Goal: Browse casually: Explore the website without a specific task or goal

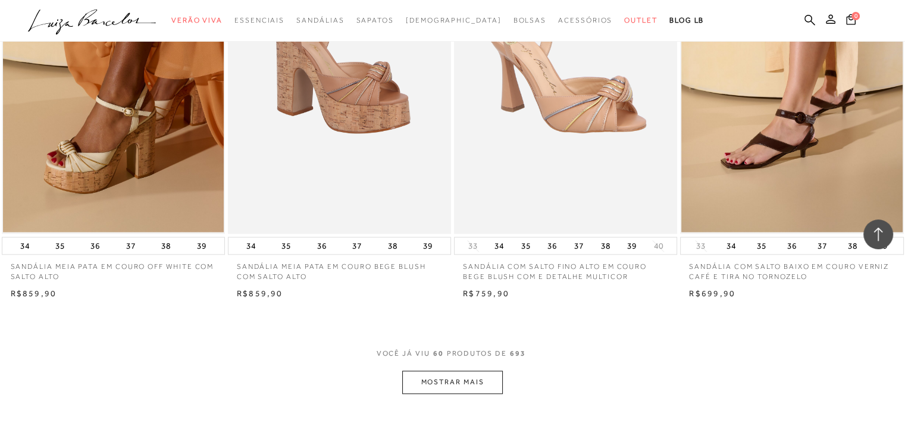
scroll to position [6009, 0]
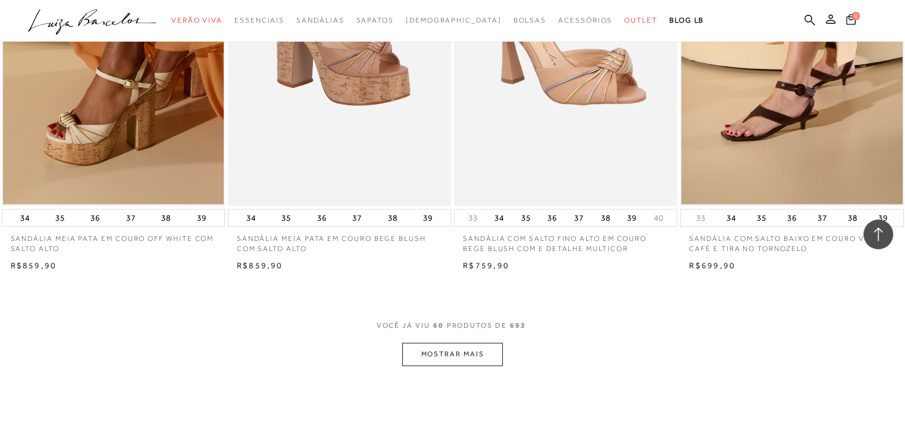
click at [457, 358] on button "MOSTRAR MAIS" at bounding box center [452, 354] width 100 height 23
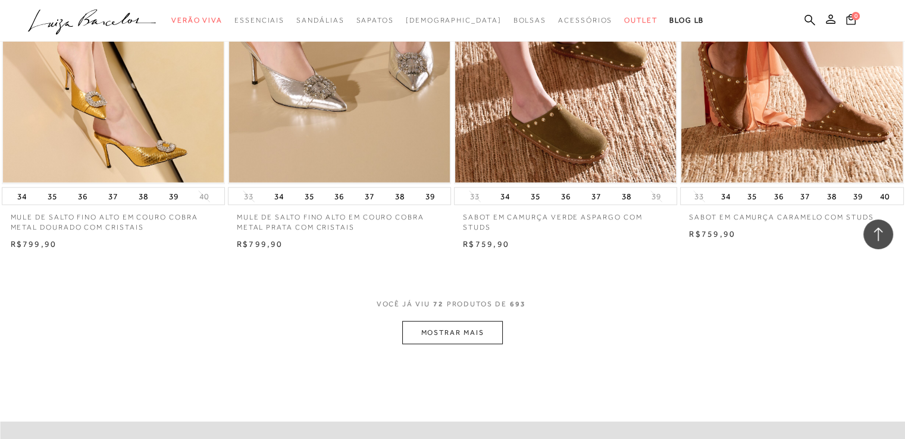
scroll to position [7388, 0]
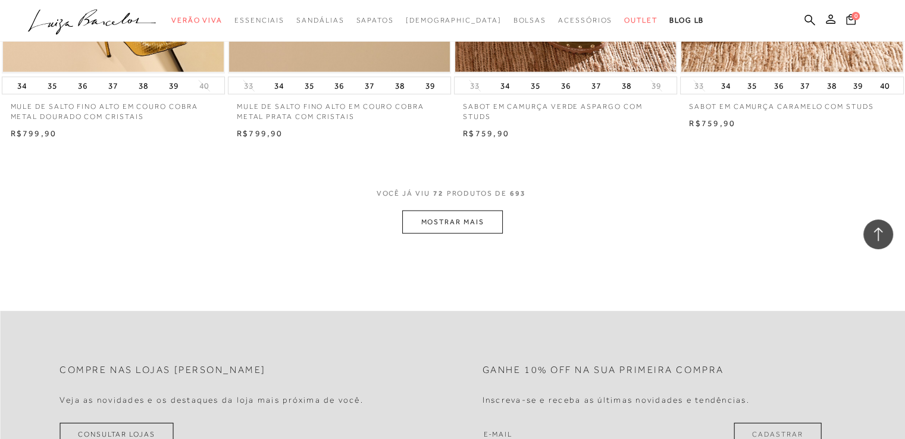
click at [483, 218] on button "MOSTRAR MAIS" at bounding box center [452, 222] width 100 height 23
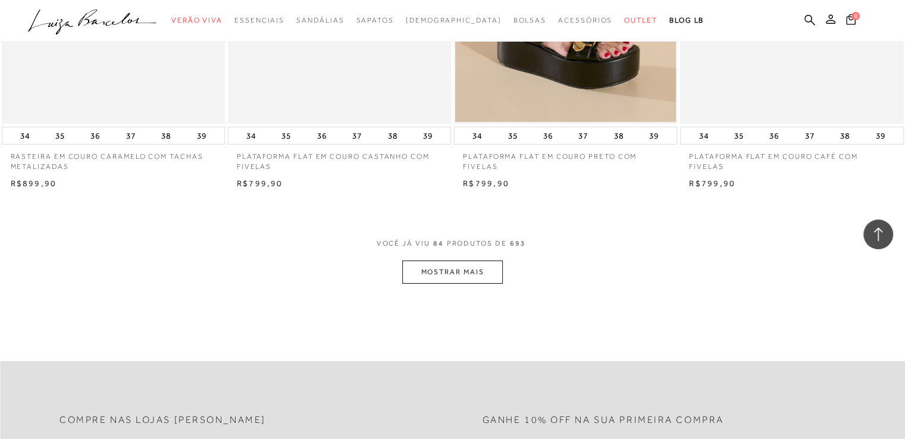
scroll to position [8617, 0]
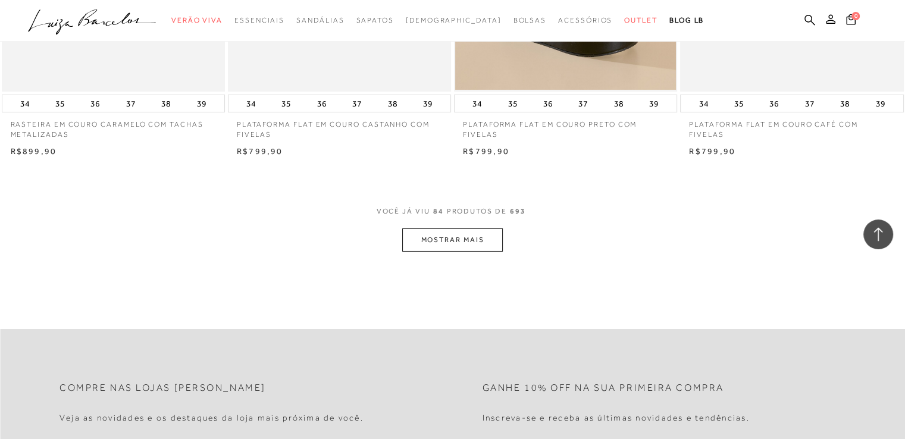
click at [476, 234] on button "MOSTRAR MAIS" at bounding box center [452, 239] width 100 height 23
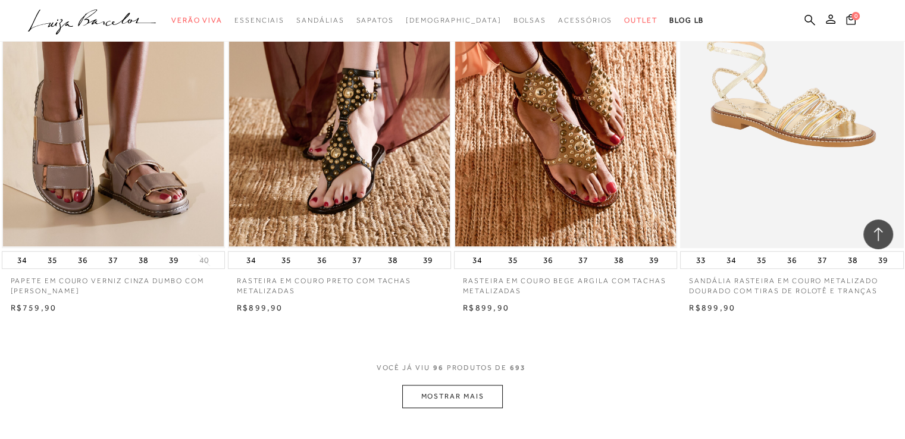
scroll to position [9711, 0]
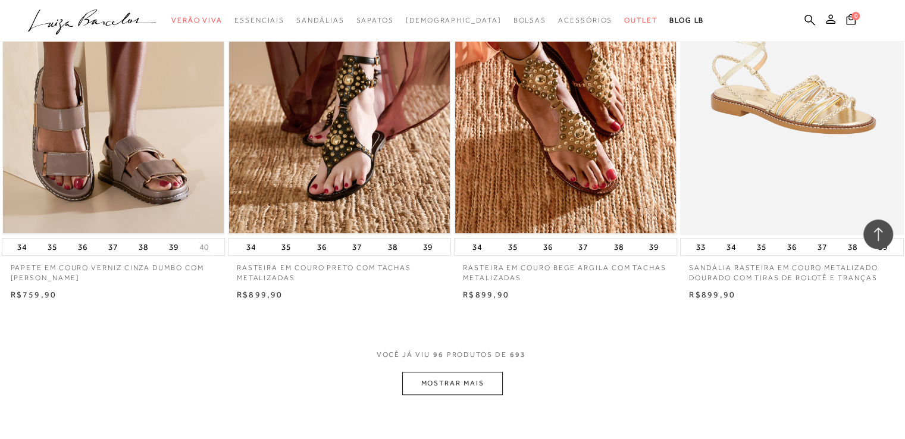
click at [463, 379] on button "MOSTRAR MAIS" at bounding box center [452, 383] width 100 height 23
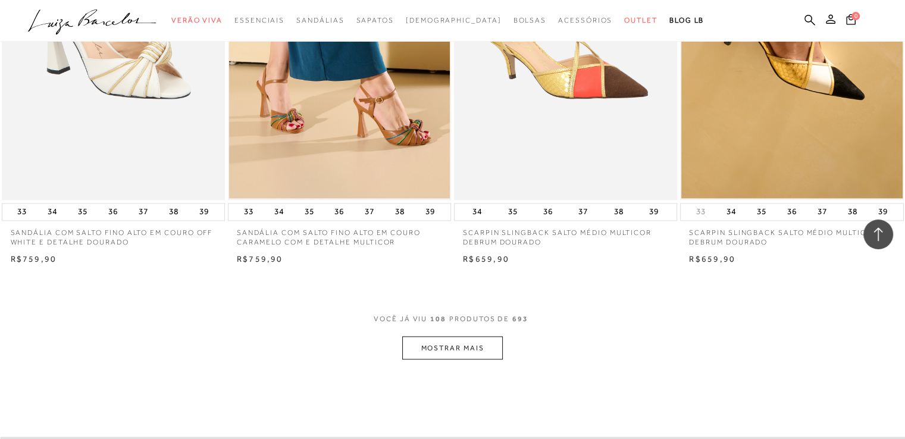
scroll to position [10988, 0]
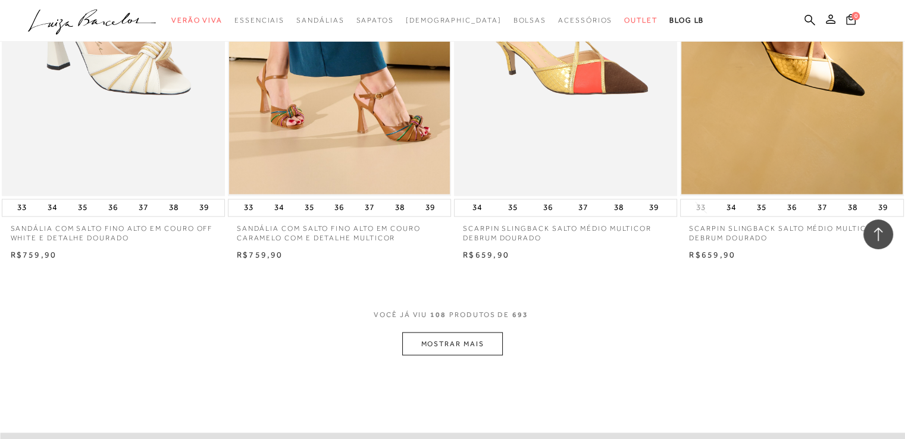
click at [490, 346] on button "MOSTRAR MAIS" at bounding box center [452, 343] width 100 height 23
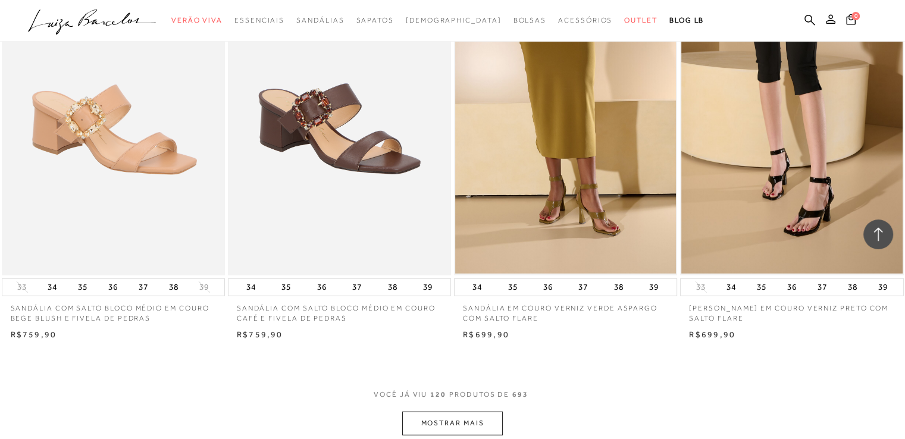
scroll to position [12153, 0]
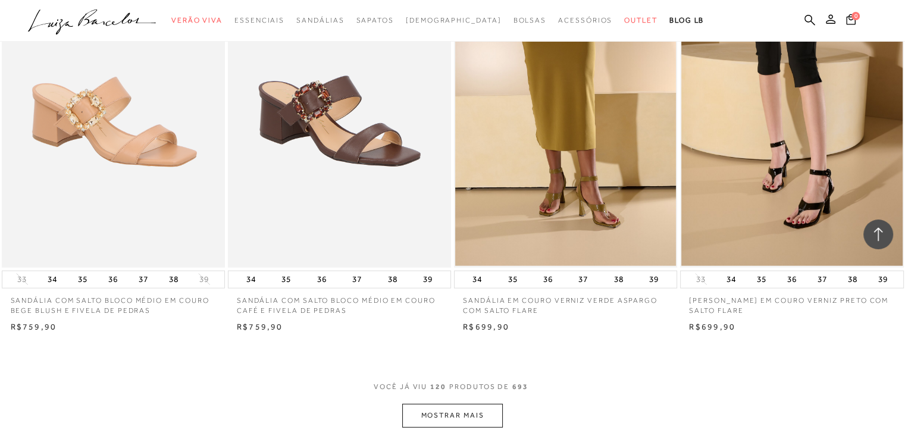
click at [456, 410] on button "MOSTRAR MAIS" at bounding box center [452, 415] width 100 height 23
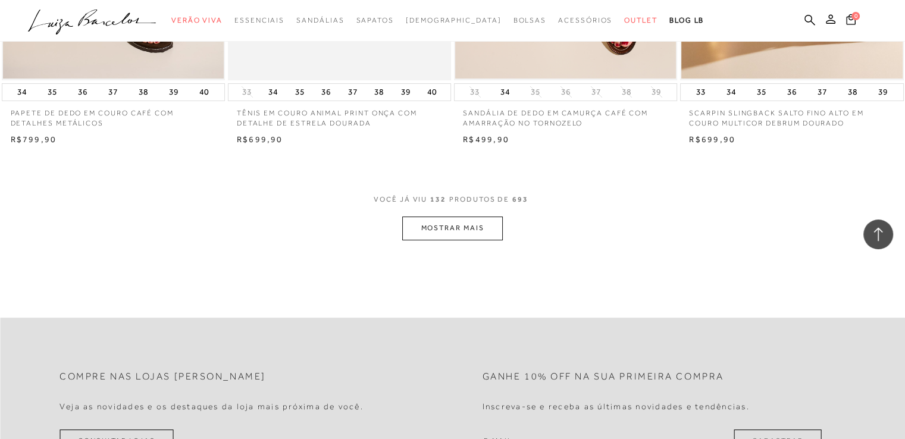
scroll to position [13635, 0]
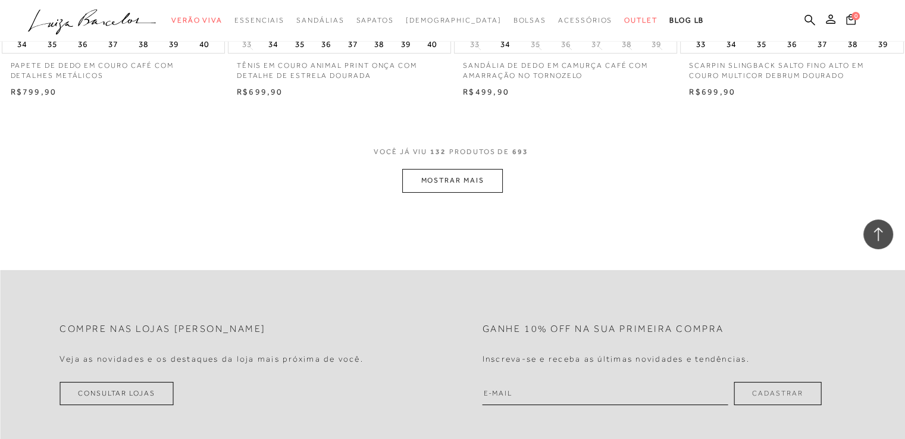
click at [446, 187] on button "MOSTRAR MAIS" at bounding box center [452, 180] width 100 height 23
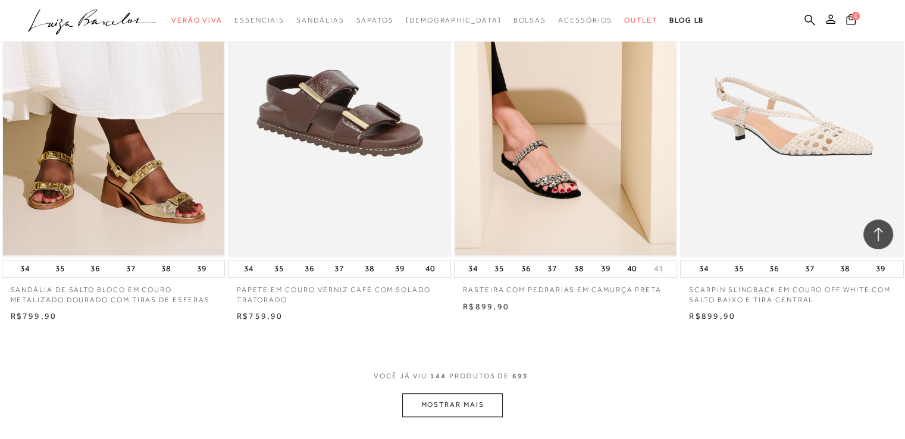
scroll to position [14697, 0]
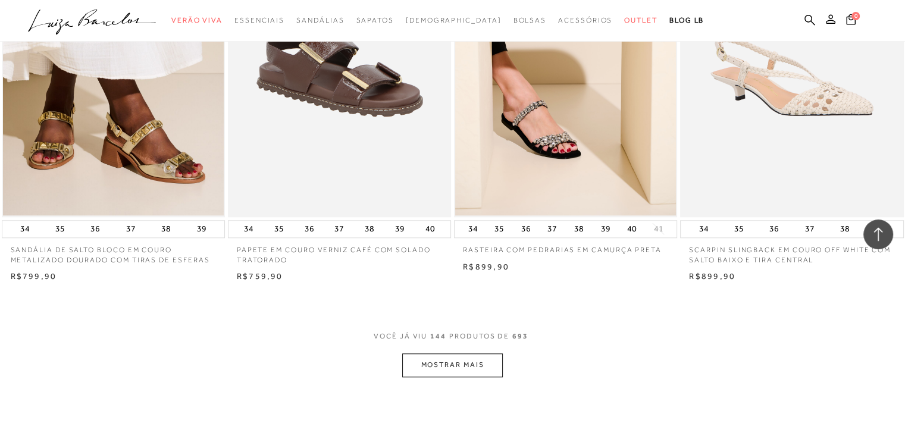
click at [438, 367] on button "MOSTRAR MAIS" at bounding box center [452, 364] width 100 height 23
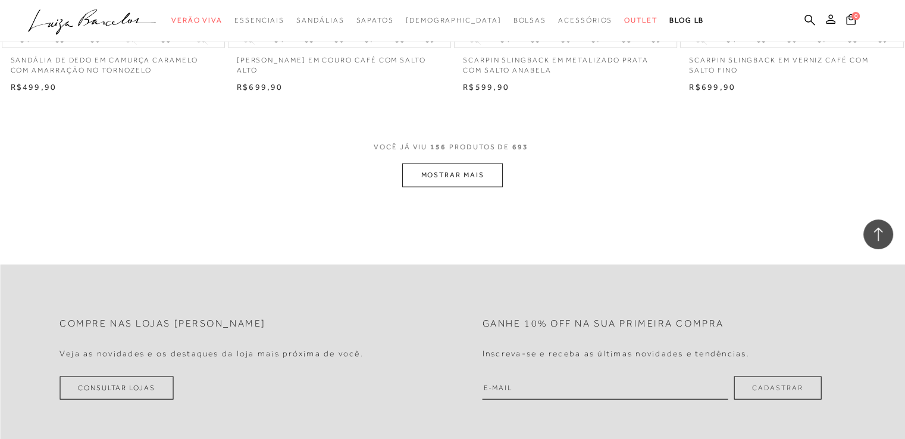
scroll to position [16132, 0]
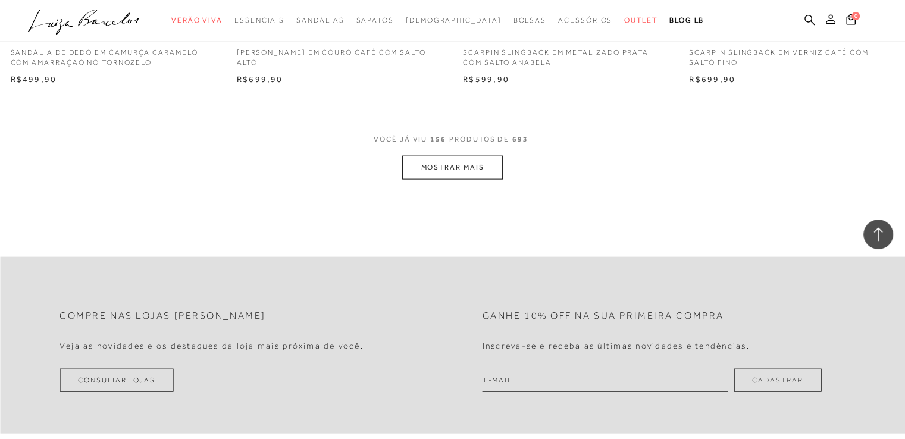
click at [493, 167] on button "MOSTRAR MAIS" at bounding box center [452, 167] width 100 height 23
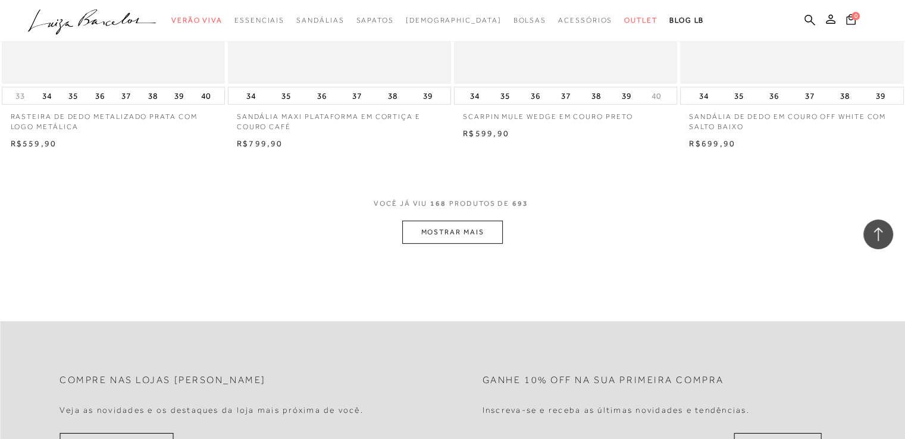
scroll to position [17321, 0]
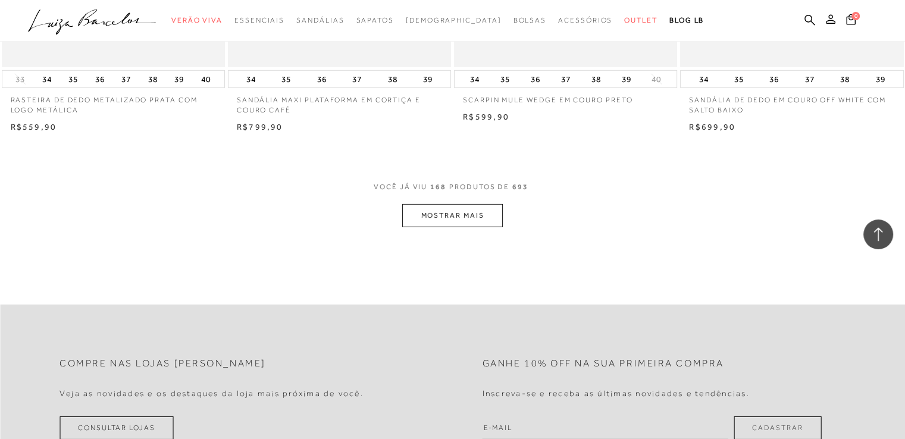
click at [474, 212] on button "MOSTRAR MAIS" at bounding box center [452, 215] width 100 height 23
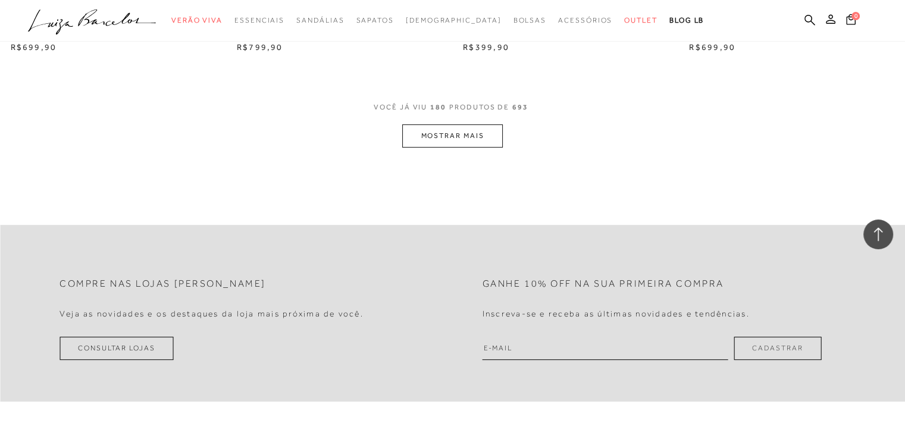
scroll to position [18637, 0]
click at [451, 131] on button "MOSTRAR MAIS" at bounding box center [452, 137] width 100 height 23
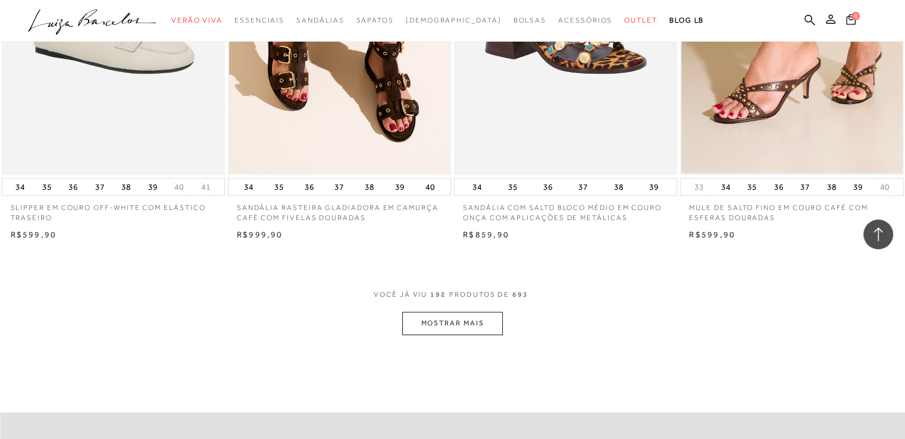
scroll to position [19699, 0]
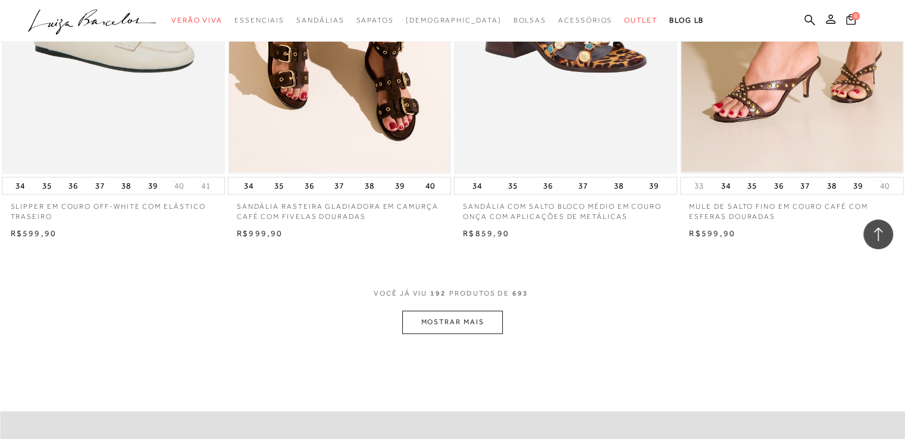
click at [484, 321] on button "MOSTRAR MAIS" at bounding box center [452, 322] width 100 height 23
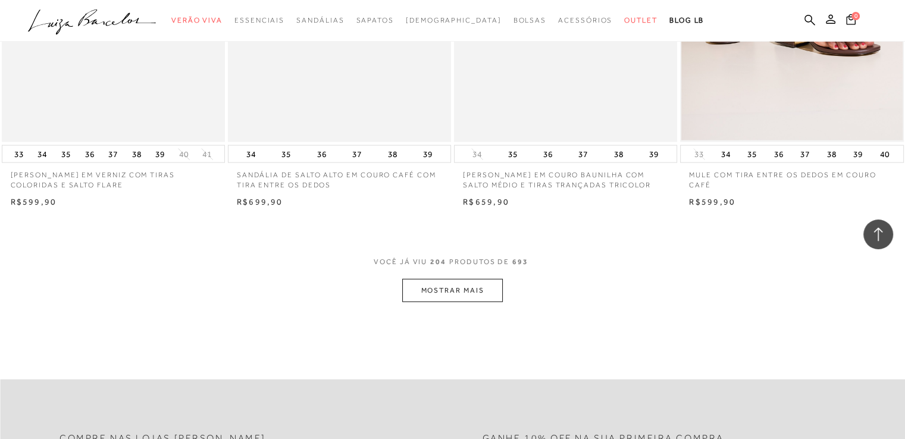
scroll to position [21046, 0]
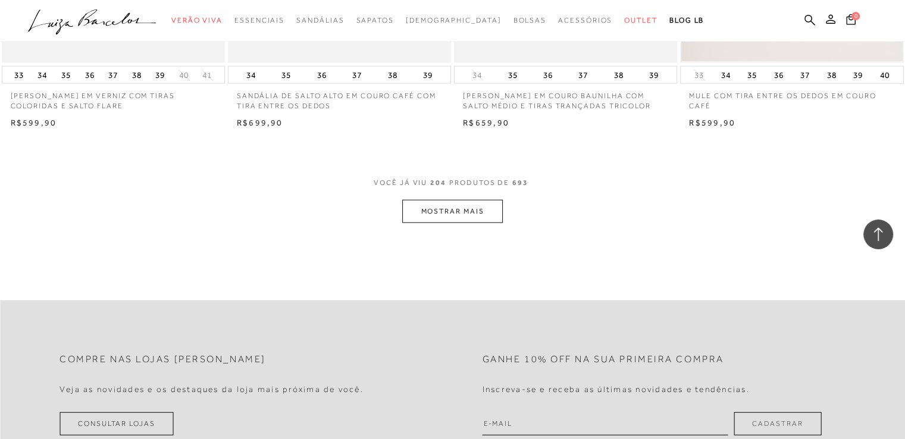
click at [481, 210] on button "MOSTRAR MAIS" at bounding box center [452, 211] width 100 height 23
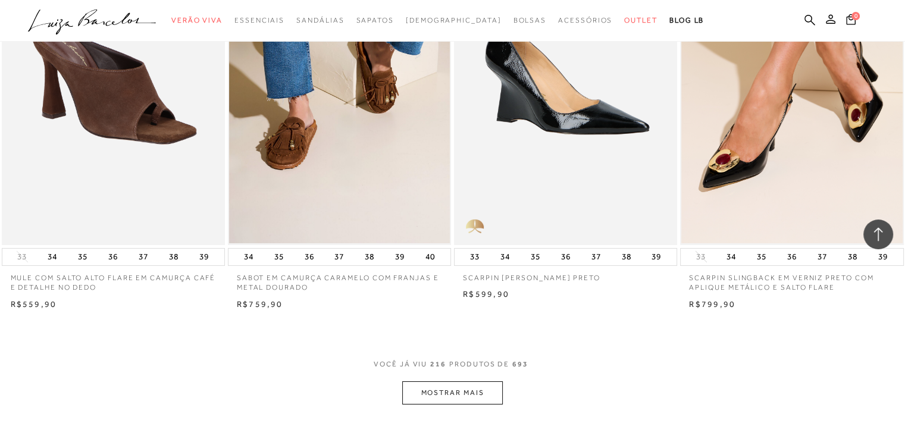
scroll to position [22109, 0]
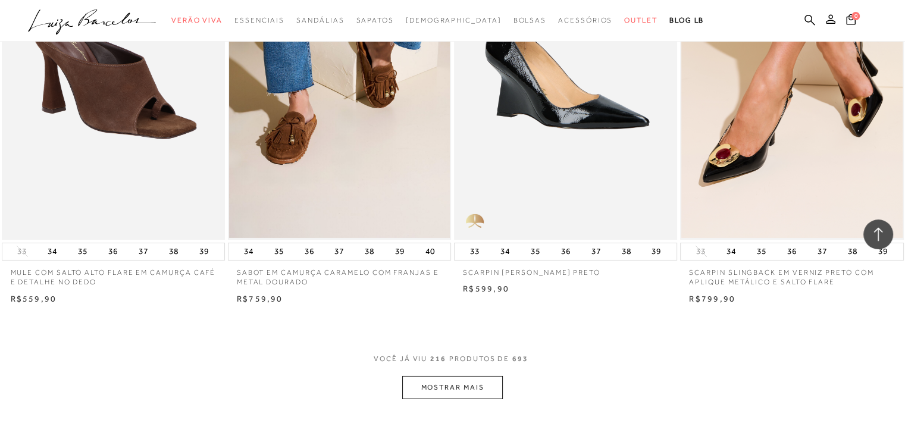
click at [440, 380] on button "MOSTRAR MAIS" at bounding box center [452, 387] width 100 height 23
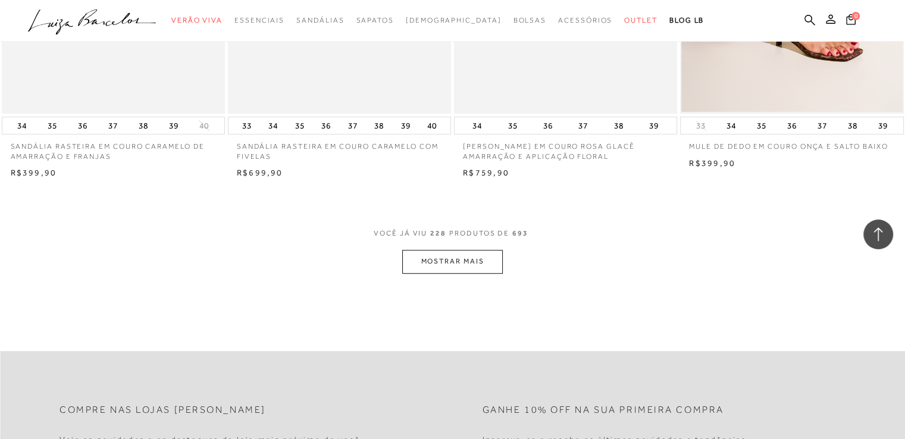
scroll to position [23520, 0]
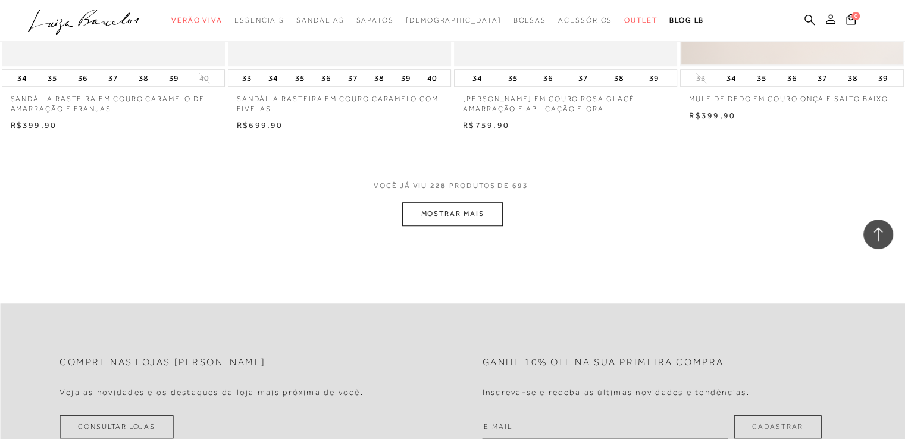
click at [459, 220] on button "MOSTRAR MAIS" at bounding box center [452, 213] width 100 height 23
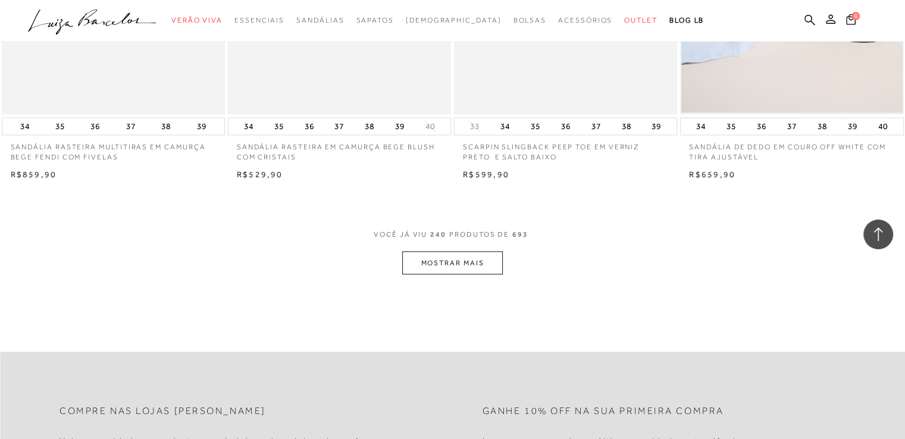
scroll to position [24756, 0]
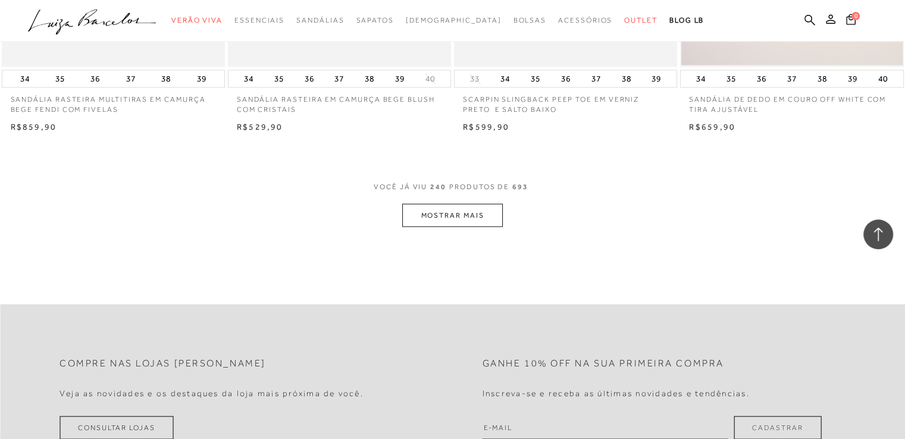
click at [456, 206] on button "MOSTRAR MAIS" at bounding box center [452, 214] width 100 height 23
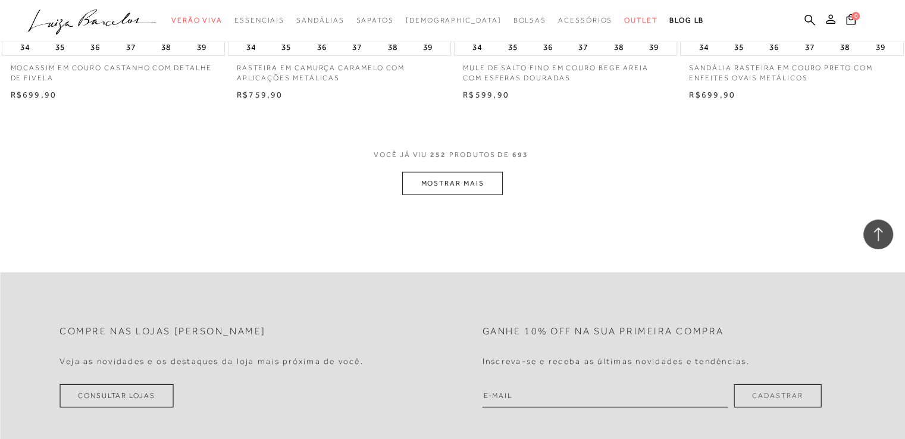
scroll to position [26032, 0]
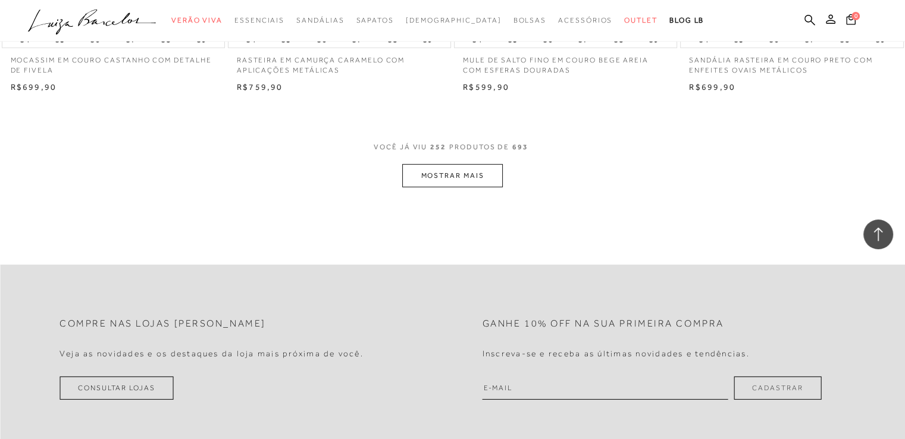
click at [480, 170] on button "MOSTRAR MAIS" at bounding box center [452, 175] width 100 height 23
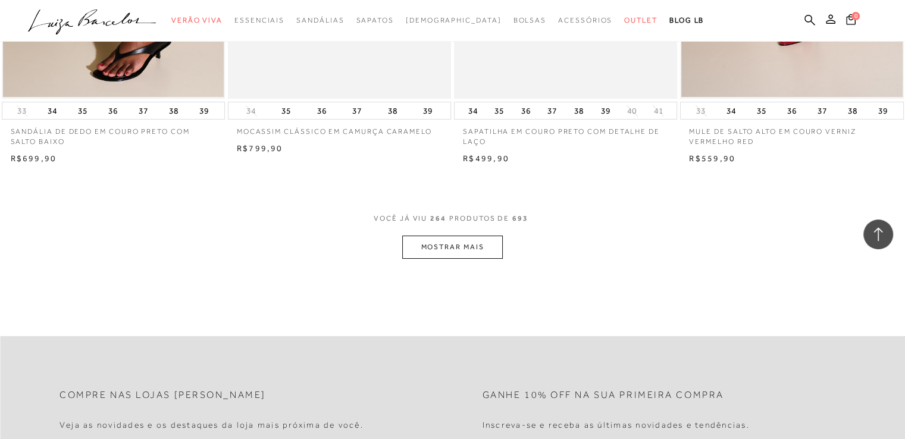
scroll to position [27253, 0]
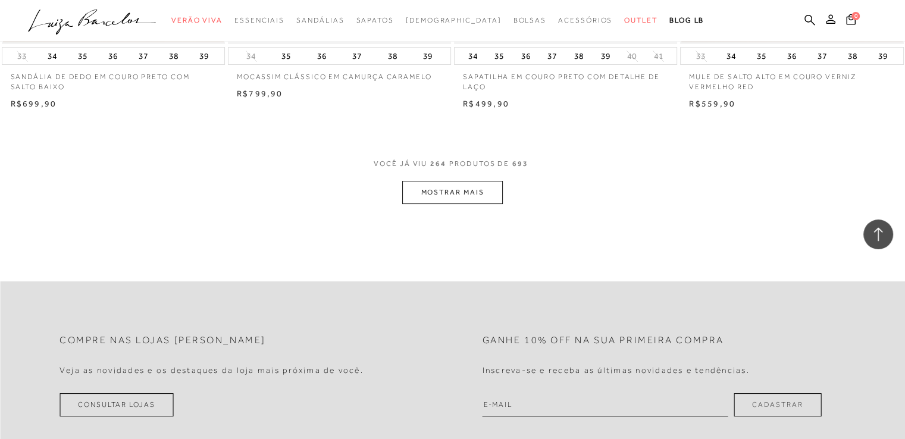
click at [450, 196] on button "MOSTRAR MAIS" at bounding box center [452, 192] width 100 height 23
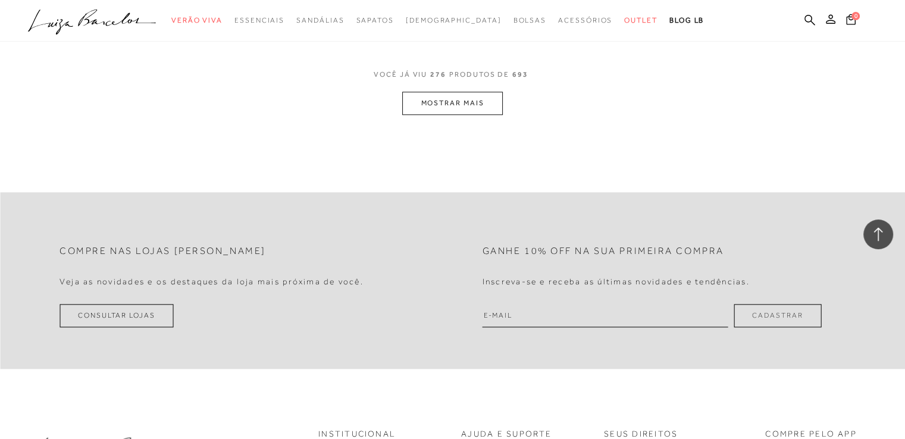
scroll to position [28609, 0]
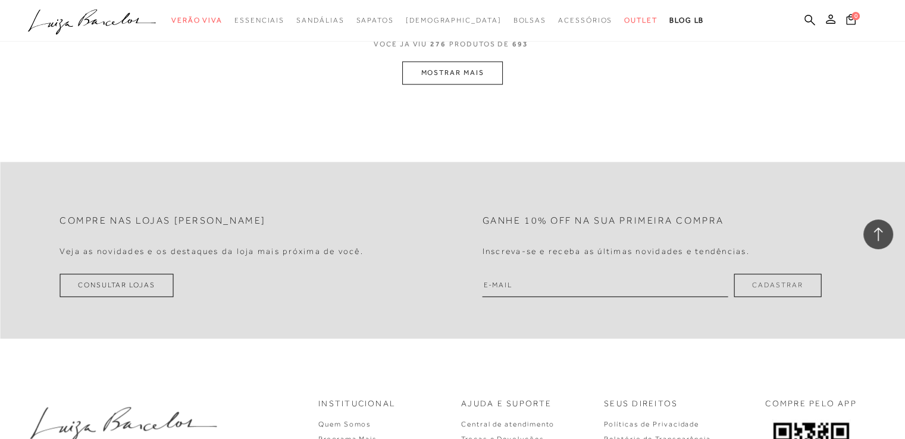
click at [433, 75] on button "MOSTRAR MAIS" at bounding box center [452, 72] width 100 height 23
click at [468, 68] on button "MOSTRAR MAIS" at bounding box center [452, 73] width 100 height 23
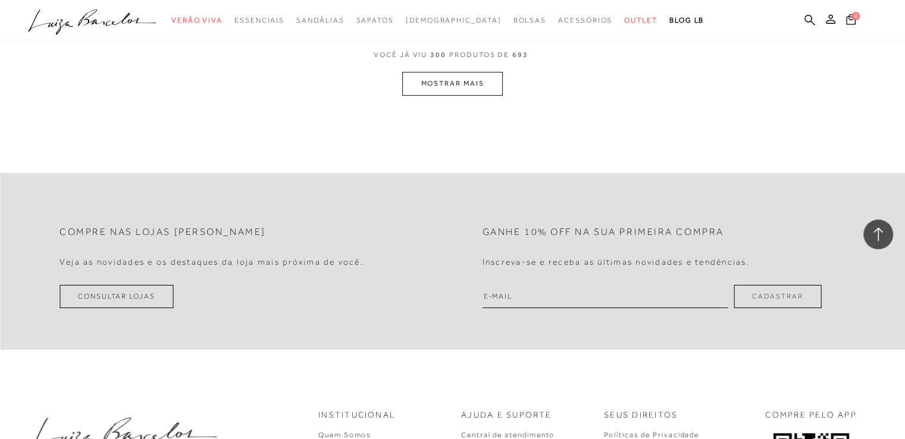
scroll to position [31093, 0]
click at [441, 72] on button "MOSTRAR MAIS" at bounding box center [452, 83] width 100 height 23
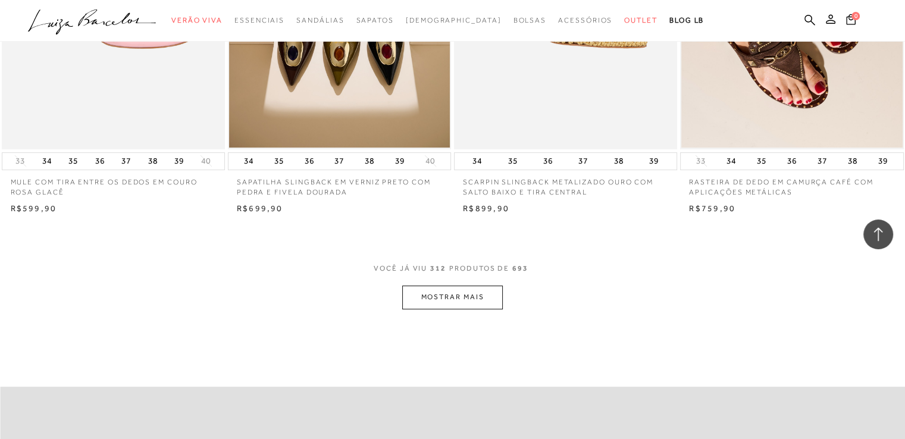
scroll to position [32115, 0]
click at [465, 287] on button "MOSTRAR MAIS" at bounding box center [452, 297] width 100 height 23
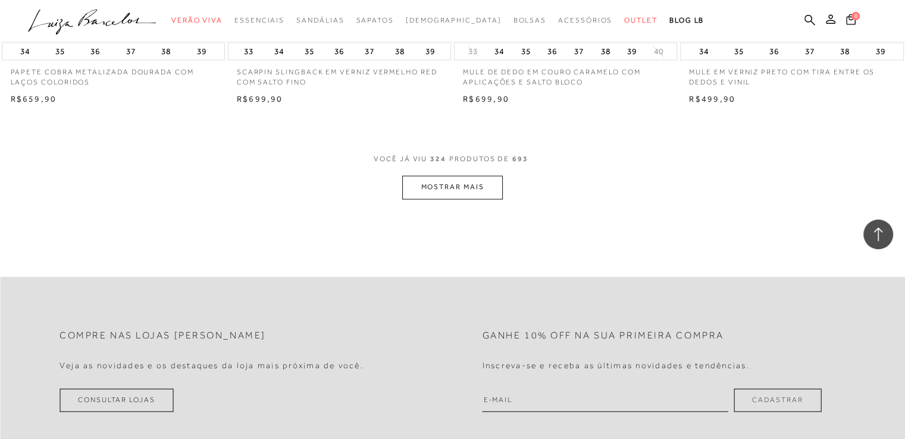
scroll to position [33471, 0]
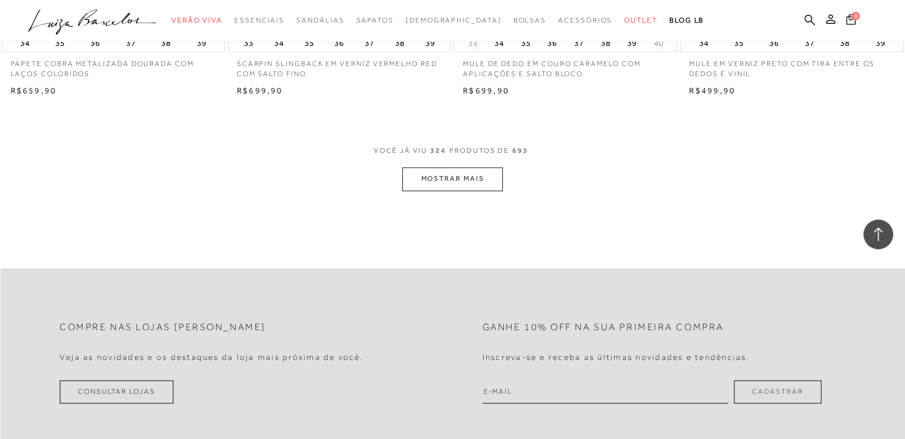
click at [445, 171] on button "MOSTRAR MAIS" at bounding box center [452, 178] width 100 height 23
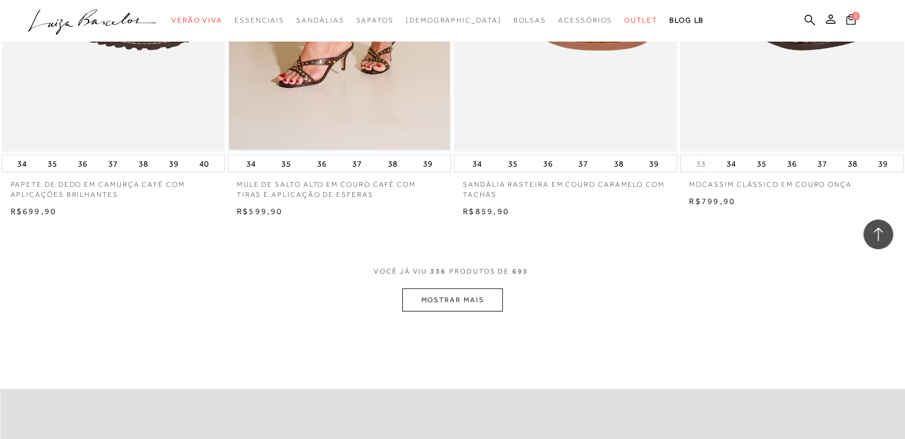
scroll to position [34605, 0]
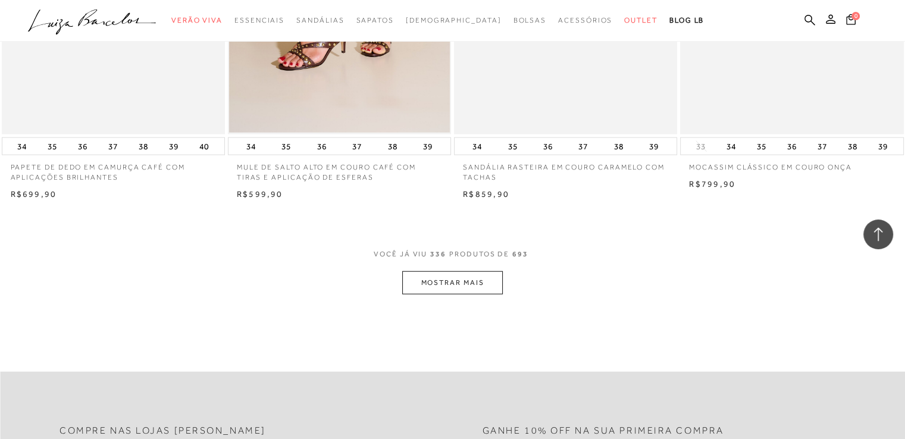
click at [447, 271] on button "MOSTRAR MAIS" at bounding box center [452, 282] width 100 height 23
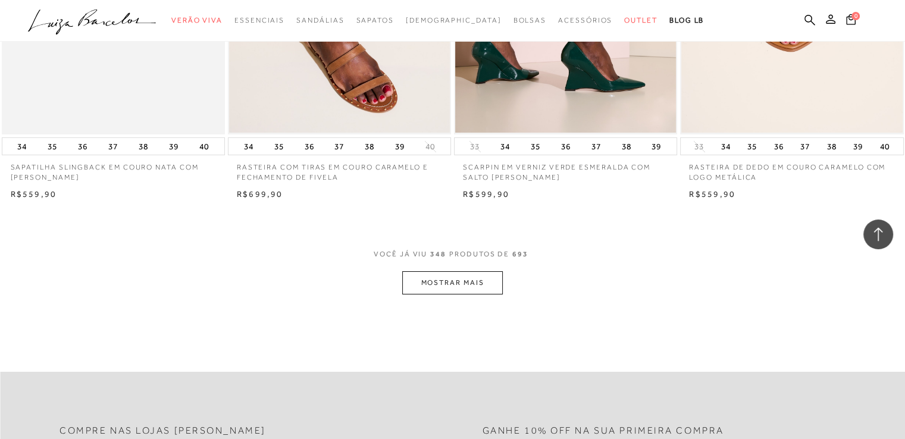
scroll to position [35953, 0]
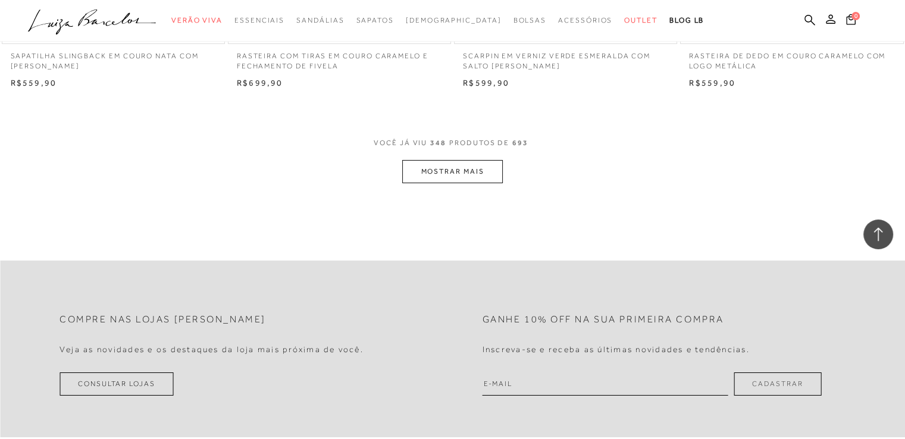
click at [464, 160] on button "MOSTRAR MAIS" at bounding box center [452, 171] width 100 height 23
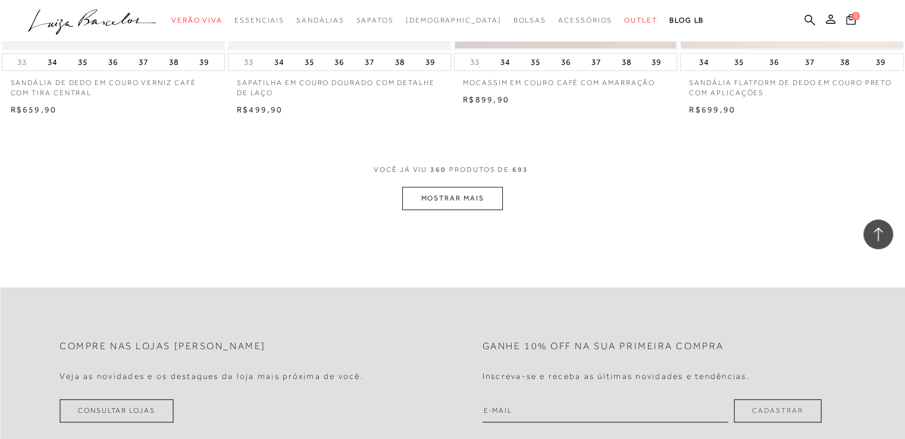
scroll to position [37182, 0]
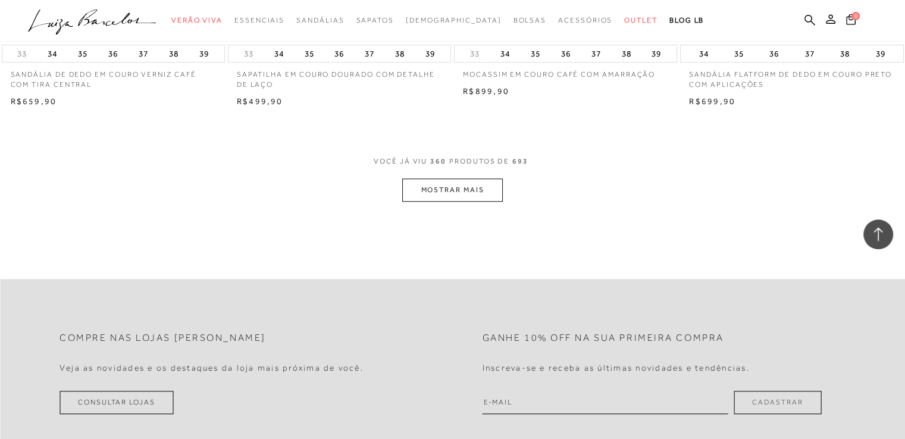
click at [459, 178] on button "MOSTRAR MAIS" at bounding box center [452, 189] width 100 height 23
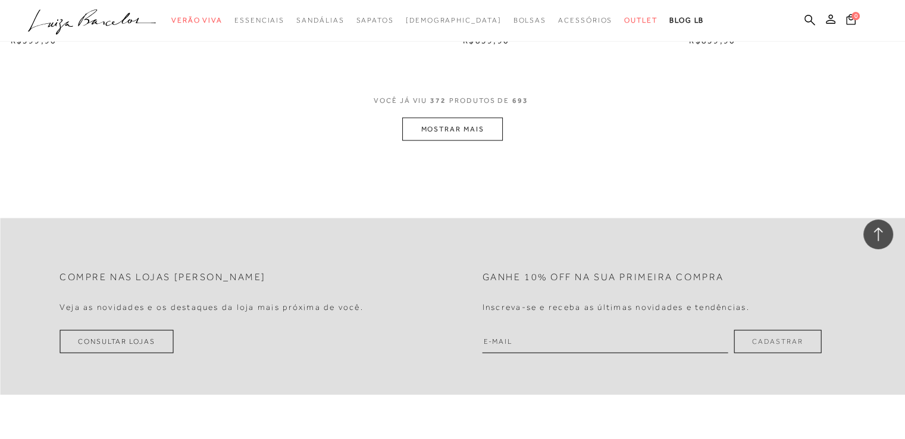
scroll to position [38537, 0]
